Goal: Task Accomplishment & Management: Manage account settings

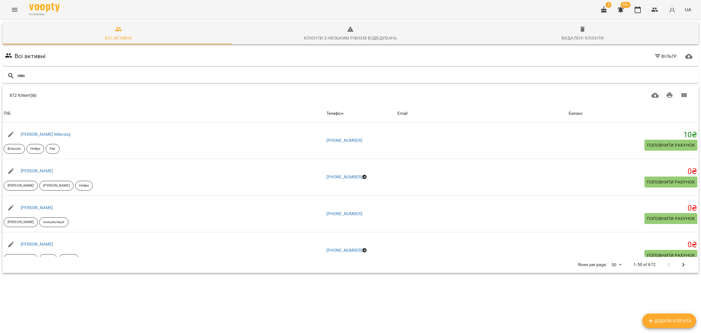
click at [620, 56] on span "Фільтр" at bounding box center [665, 56] width 23 height 7
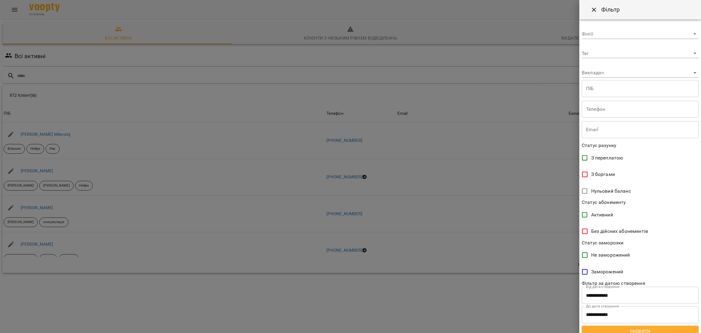
click at [595, 176] on span "З боргами" at bounding box center [603, 174] width 24 height 7
click at [618, 328] on span "Оновити" at bounding box center [640, 330] width 107 height 7
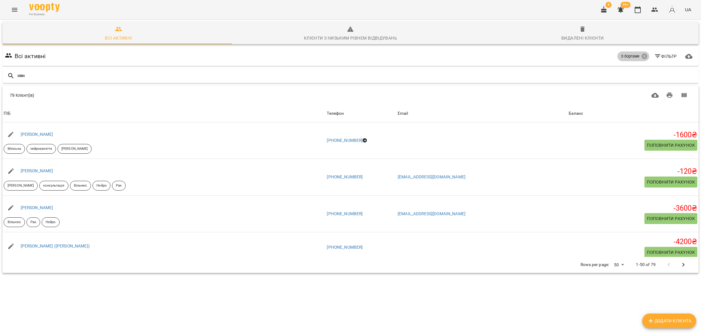
click at [620, 58] on span "З боргами" at bounding box center [630, 56] width 26 height 5
click at [620, 55] on div "З боргами" at bounding box center [633, 56] width 32 height 10
click at [620, 57] on icon at bounding box center [643, 56] width 5 height 5
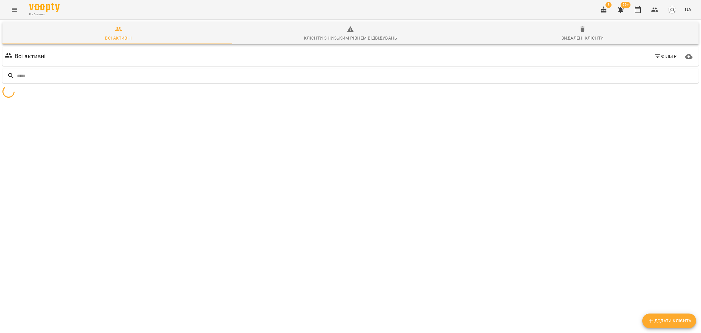
click at [620, 58] on span "Фільтр" at bounding box center [665, 56] width 23 height 7
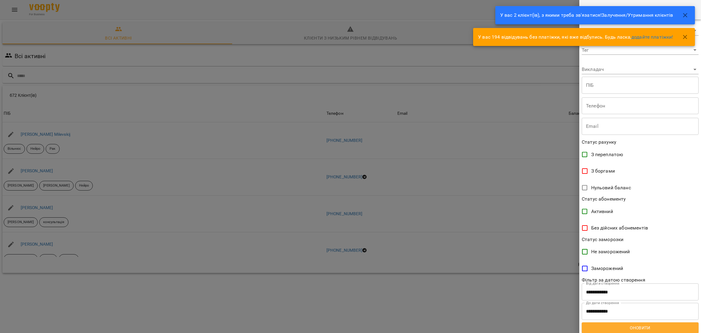
scroll to position [5, 0]
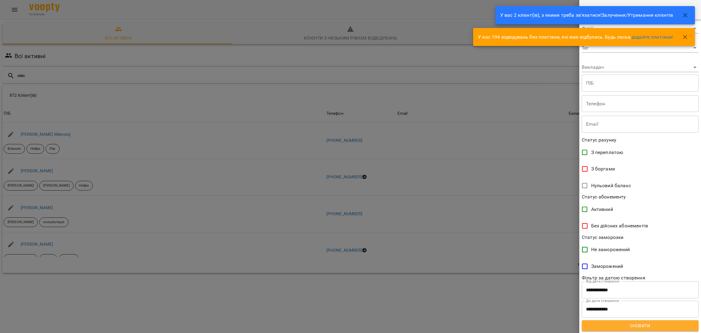
click at [599, 170] on span "З боргами" at bounding box center [603, 168] width 24 height 7
click at [620, 324] on span "Оновити" at bounding box center [640, 325] width 107 height 7
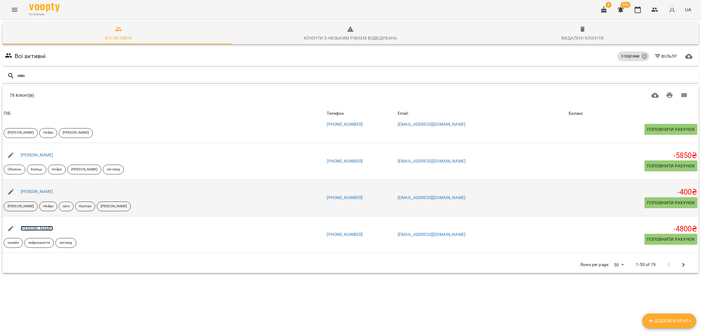
scroll to position [320, 0]
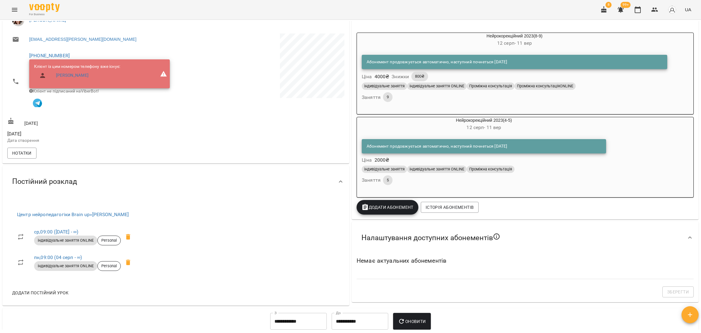
scroll to position [173, 0]
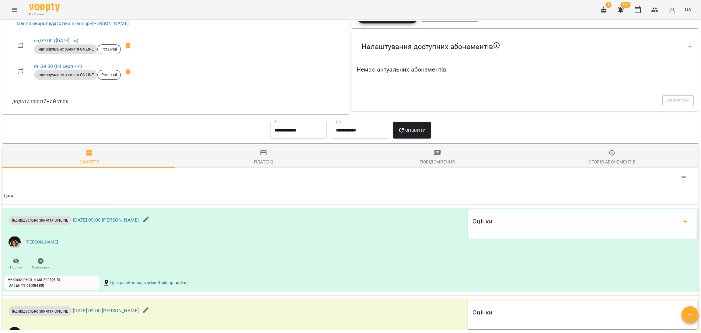
click at [599, 157] on span "Історія абонементів" at bounding box center [611, 157] width 167 height 16
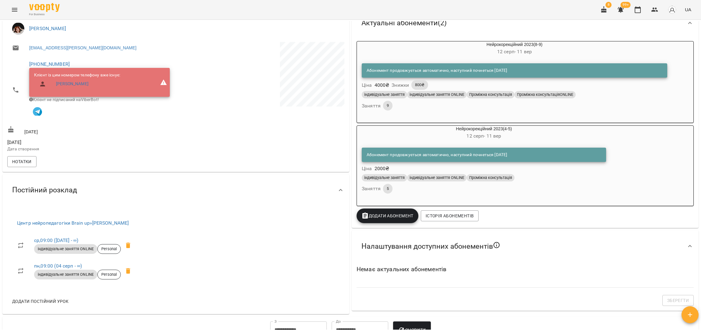
scroll to position [94, 0]
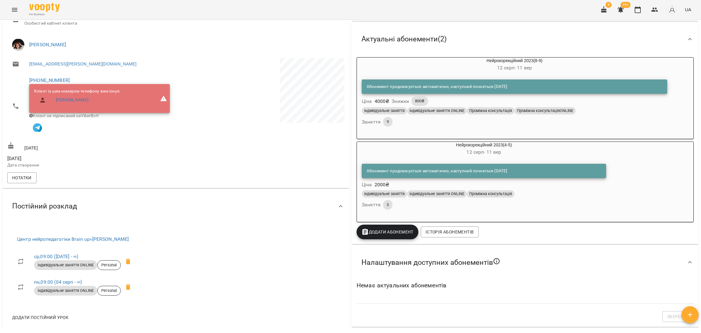
click at [569, 199] on div "індивідуальне заняття індивідуальне заняття ONLINE Проміжна консультація" at bounding box center [484, 194] width 247 height 10
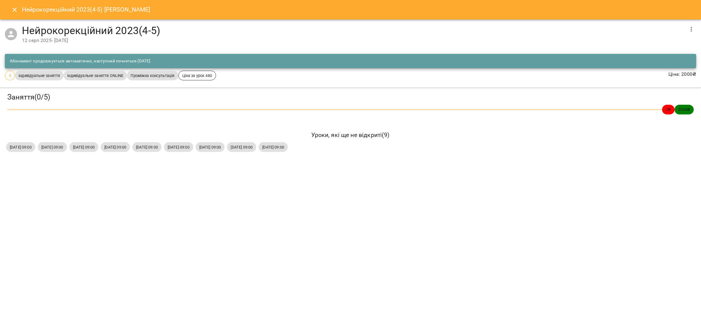
click at [688, 30] on icon "button" at bounding box center [691, 29] width 7 height 7
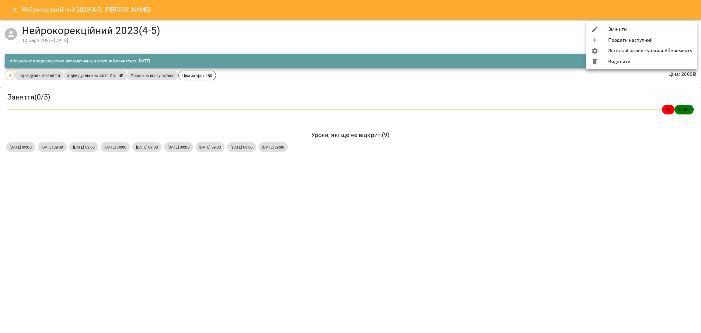
click at [624, 60] on li "Видалити" at bounding box center [641, 61] width 111 height 11
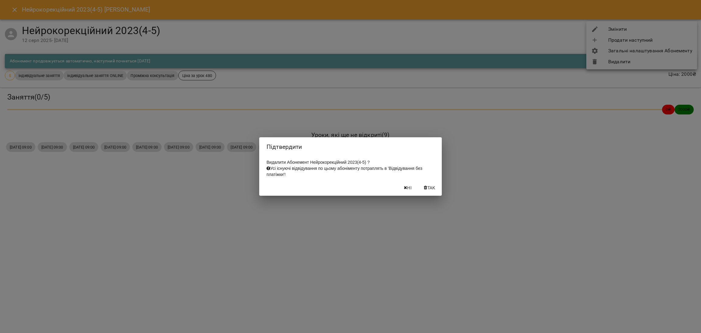
click at [435, 191] on span "Так" at bounding box center [432, 187] width 8 height 7
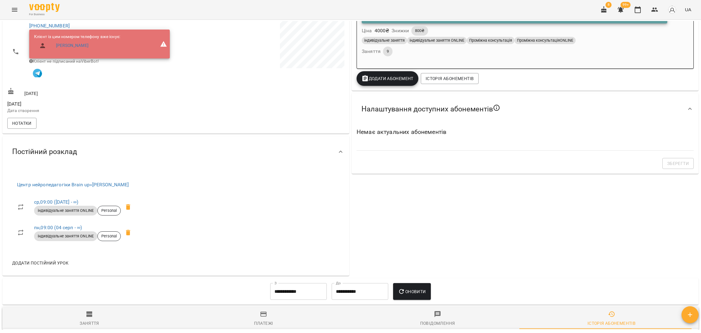
scroll to position [91, 0]
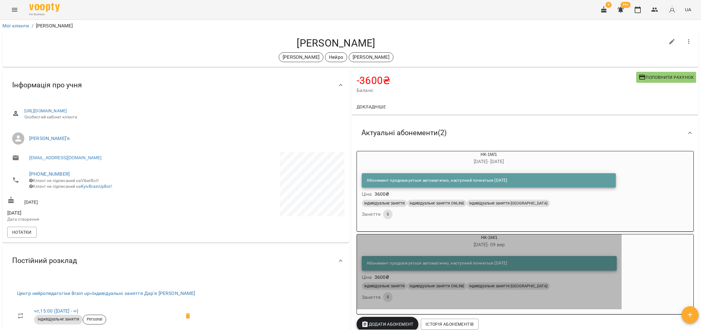
click at [567, 282] on div "Абонемент продовжується автоматично, наступний почнеться 10 вер 2025 Ціна 3600 ₴" at bounding box center [489, 269] width 257 height 28
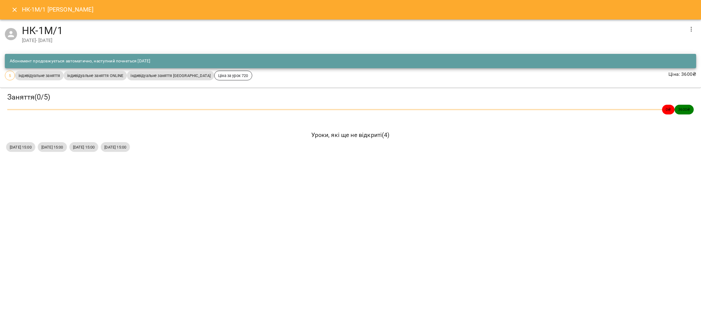
click at [689, 26] on icon "button" at bounding box center [691, 29] width 7 height 7
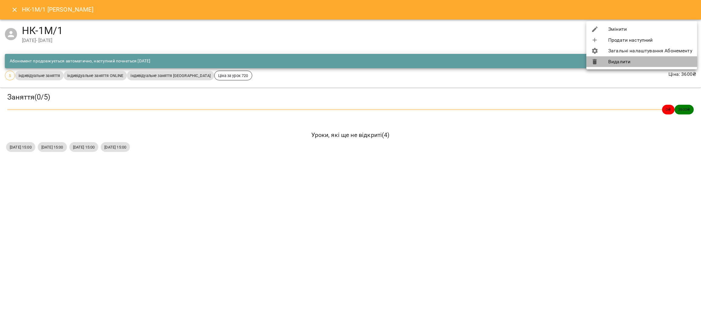
click at [642, 65] on li "Видалити" at bounding box center [641, 61] width 111 height 11
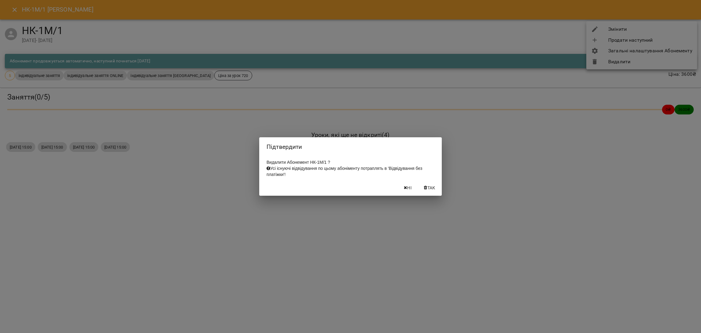
click at [437, 188] on button "Так" at bounding box center [429, 187] width 19 height 11
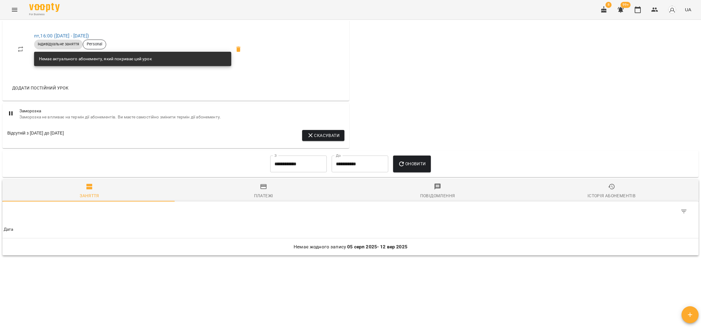
click at [86, 185] on icon "button" at bounding box center [89, 186] width 6 height 5
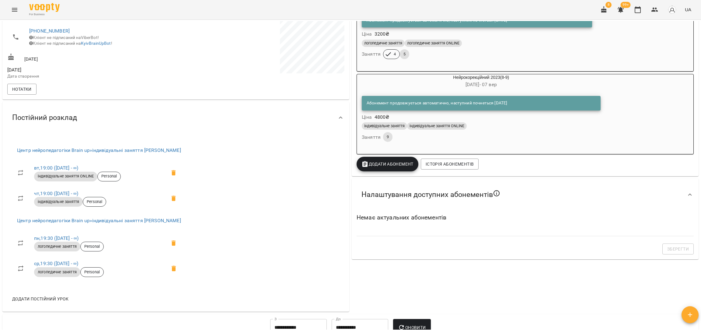
scroll to position [137, 0]
